Goal: Task Accomplishment & Management: Complete application form

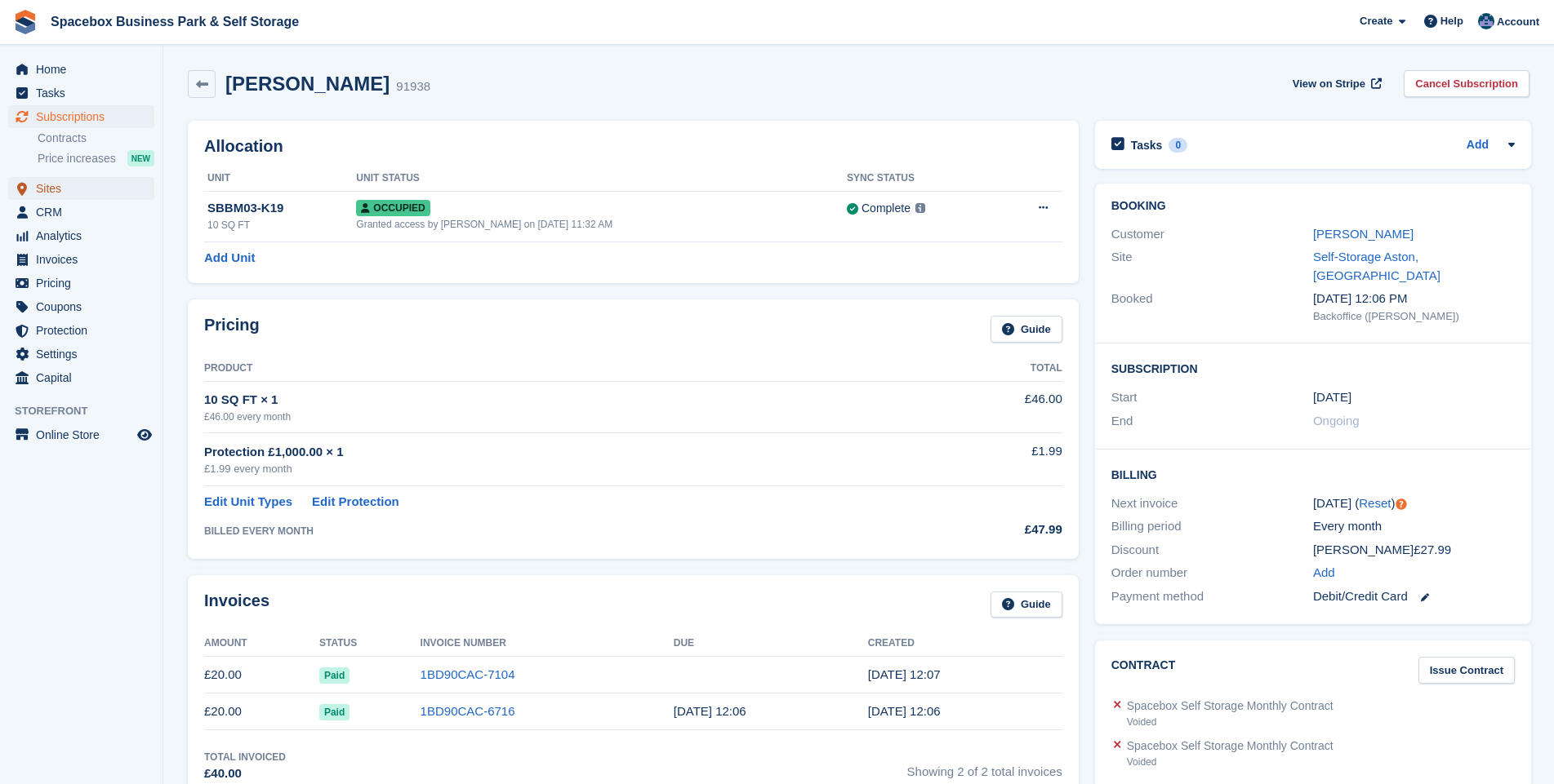
click at [52, 193] on span "Sites" at bounding box center [85, 188] width 98 height 23
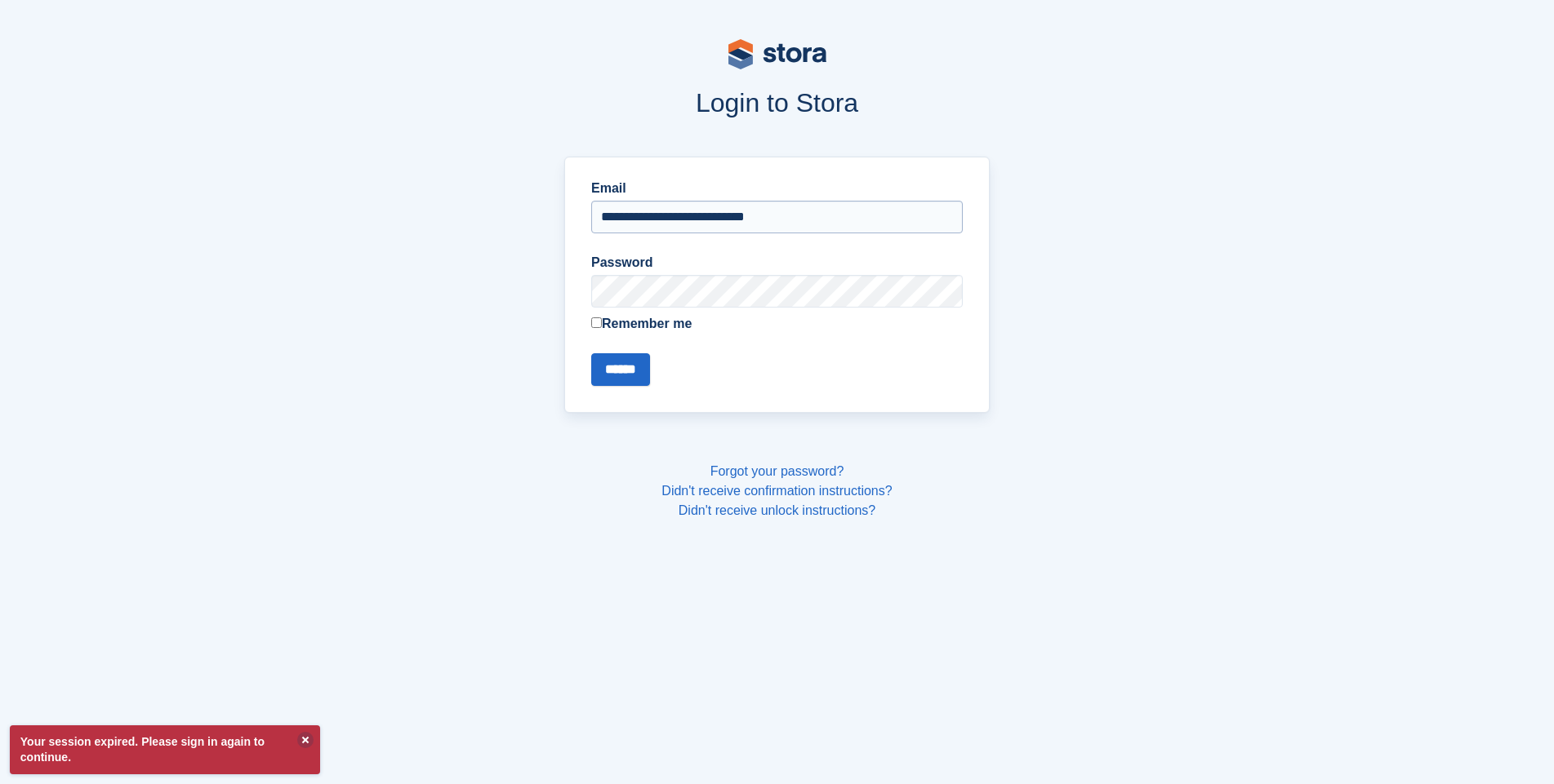
type input "**********"
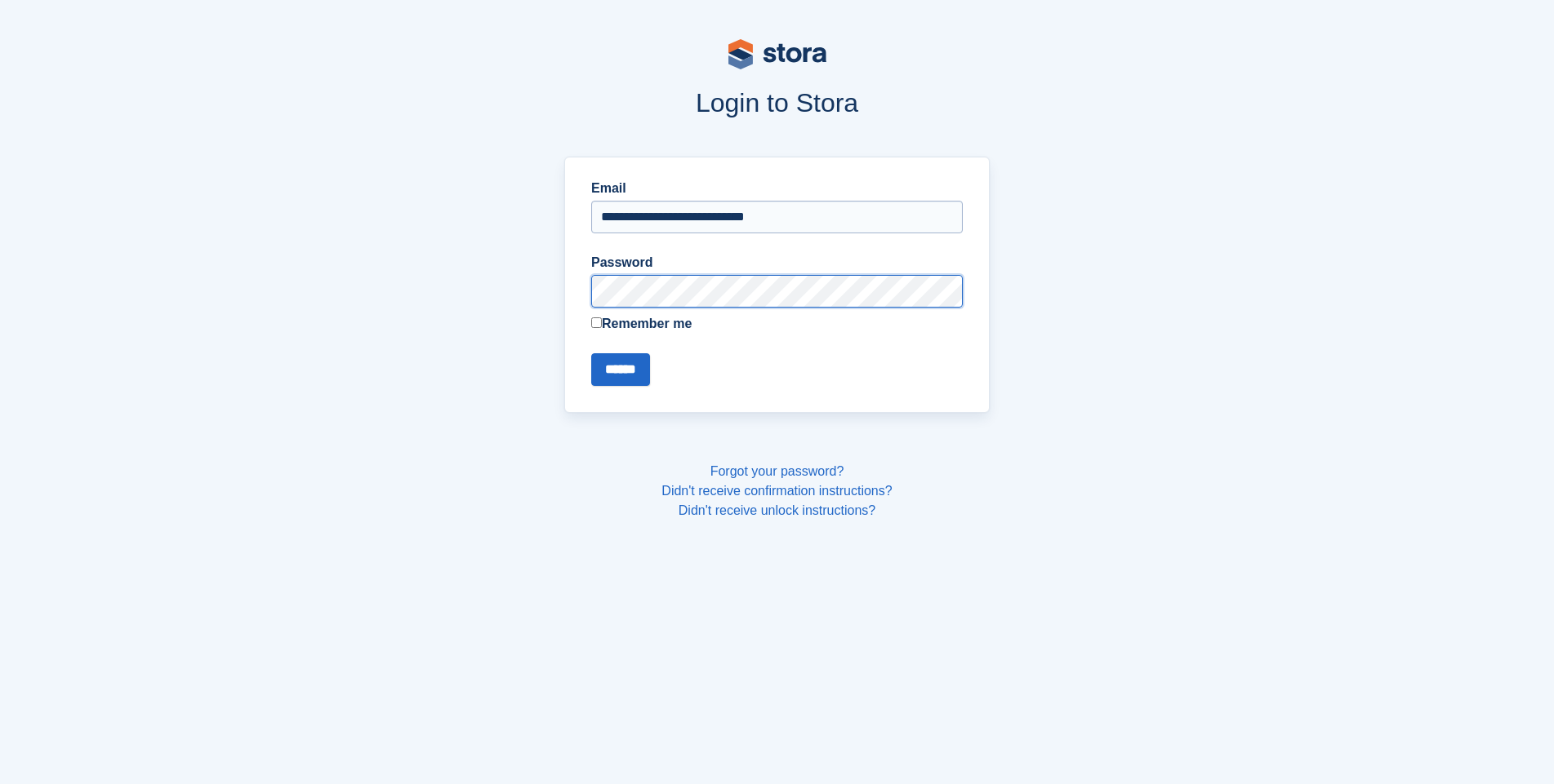
click at [591, 353] on input "******" at bounding box center [620, 369] width 59 height 33
